Goal: Find specific page/section: Find specific page/section

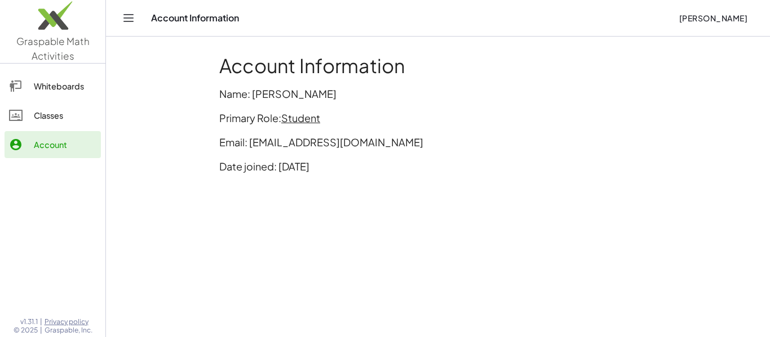
click at [77, 107] on link "Classes" at bounding box center [53, 115] width 96 height 27
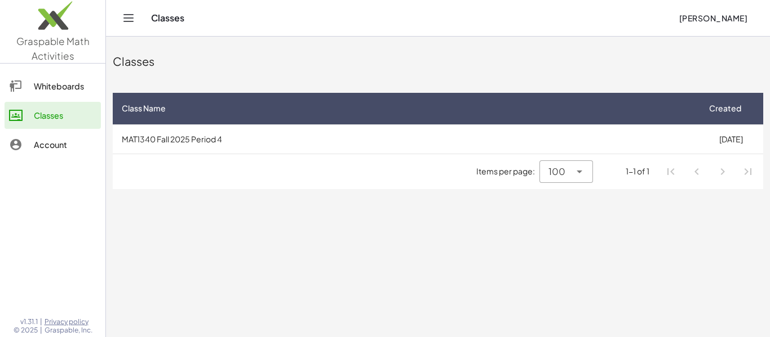
click at [68, 92] on div "Whiteboards" at bounding box center [65, 86] width 63 height 14
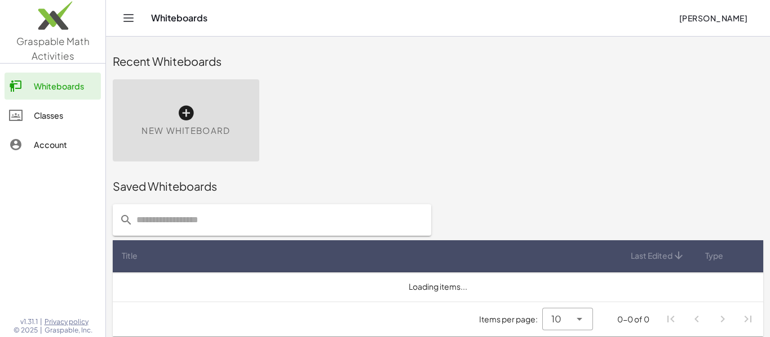
scroll to position [6, 0]
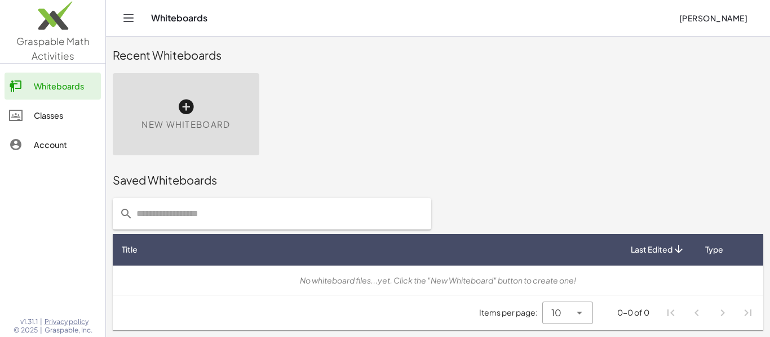
click at [38, 114] on div "Classes" at bounding box center [65, 116] width 63 height 14
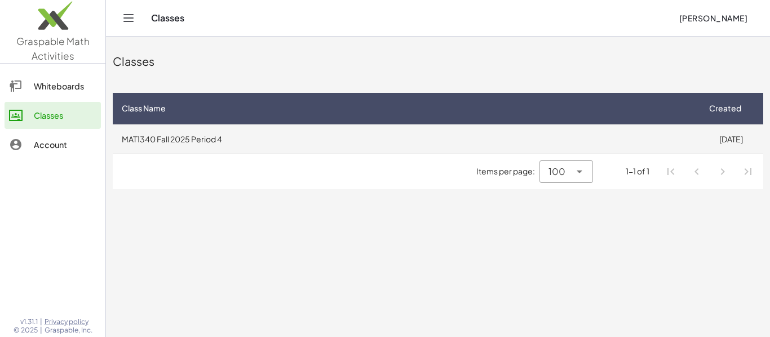
click at [155, 136] on td "MAT1340 Fall 2025 Period 4" at bounding box center [405, 138] width 585 height 29
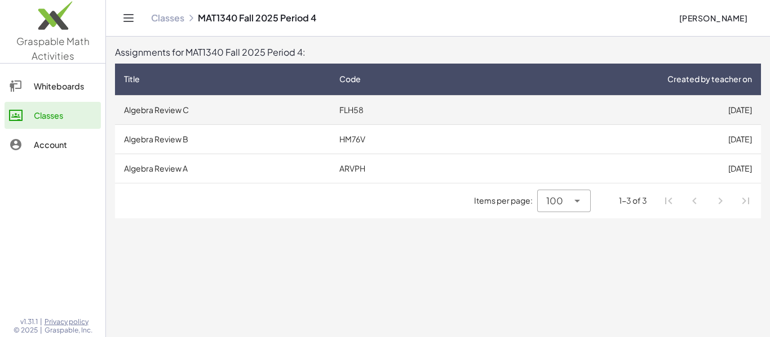
click at [425, 106] on td "FLH58" at bounding box center [396, 109] width 133 height 29
